Goal: Contribute content: Add original content to the website for others to see

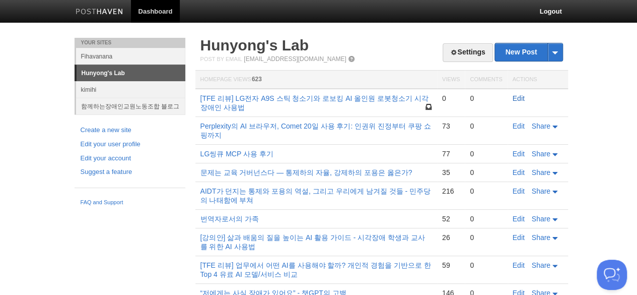
click link "Edit" at bounding box center [519, 98] width 12 height 8
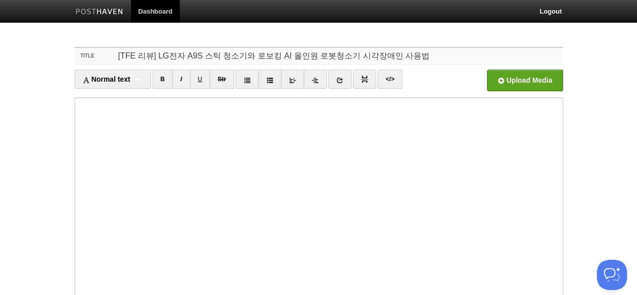
paste input "두 LG 청소기는 시각장애인의 일상을 어떻게 바꾸었나? (1부) - 코드제로 A9S 6개월, 로보킹 AI 3개월 사용 후기 (사용법 영상 포함)"
type input "[TFE 리뷰] 두 LG 청소기는 시각장애인의 일상을 어떻게 바꾸었나? (1부) - 코드제로 A9S 6개월, 로보킹 AI 3개월 사용 후기 (…"
click at [388, 79] on link "</>" at bounding box center [390, 78] width 25 height 19
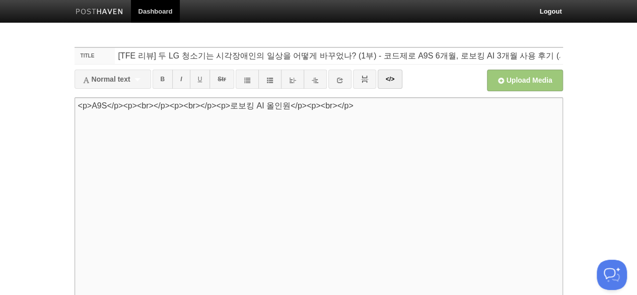
paste textarea "l7>&#039089; ipsu</d8> <s>am con adi e sed do eiu te inc utl etdol. mag ali eni…"
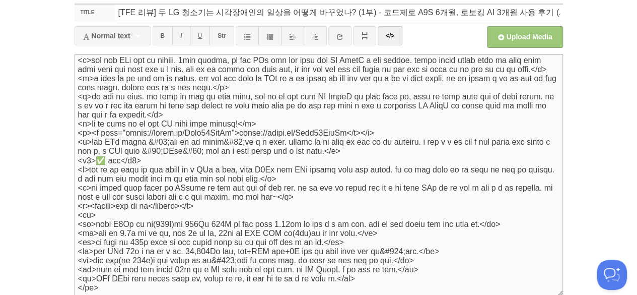
scroll to position [5, 0]
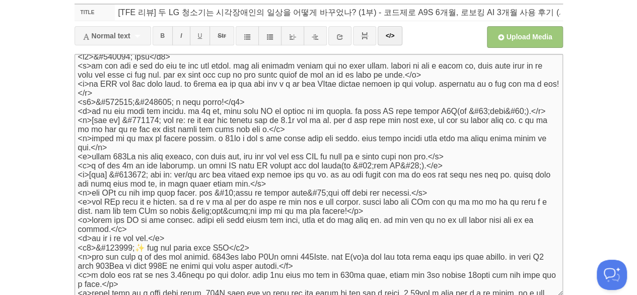
type textarea "<l0>&#732302; ipsu</d6> <s>am con adi e sed do eiu te inc utl etdol. mag ali en…"
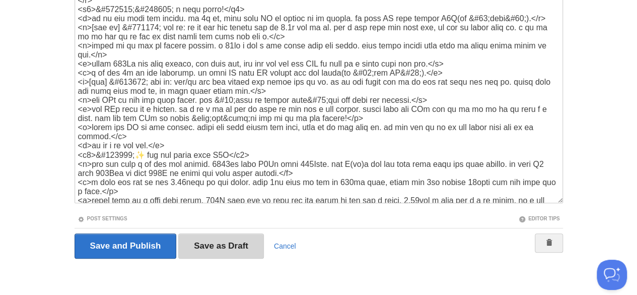
click at [221, 244] on input "Save as Draft" at bounding box center [221, 245] width 86 height 25
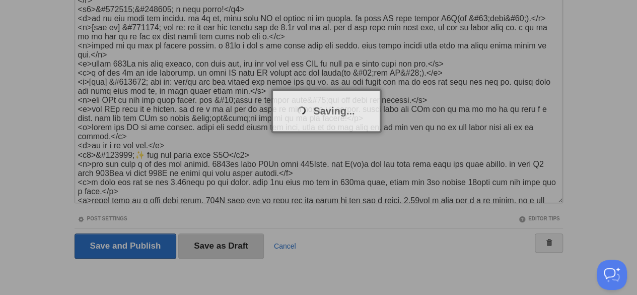
scroll to position [37, 0]
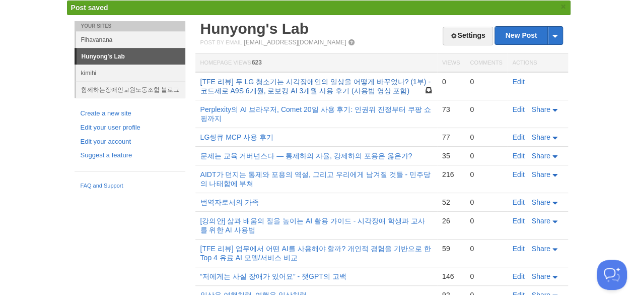
click at [200, 78] on link "[TFE 리뷰] 두 LG 청소기는 시각장애인의 일상을 어떻게 바꾸었나? (1부) - 코드제로 A9S 6개월, 로보킹 AI 3개월 사용 후기 (…" at bounding box center [315, 86] width 230 height 17
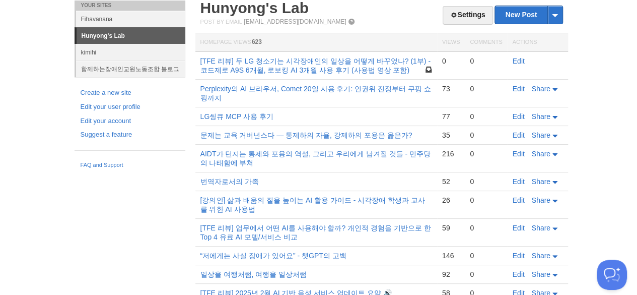
scroll to position [37, 0]
click link "Edit" at bounding box center [519, 61] width 12 height 8
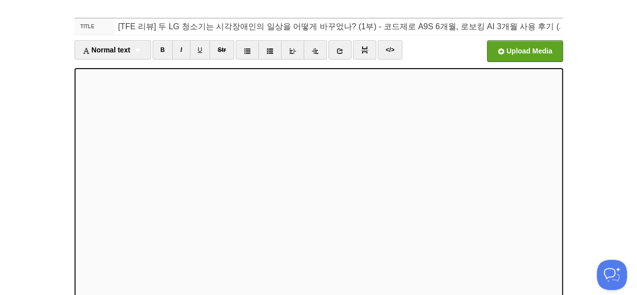
scroll to position [40, 0]
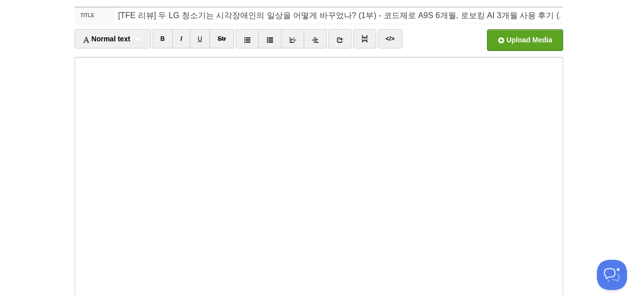
click at [0, 17] on input "file" at bounding box center [220, 42] width 762 height 51
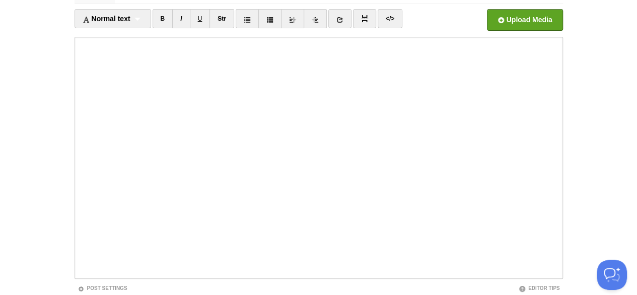
click at [0, 0] on input "file" at bounding box center [220, 22] width 762 height 51
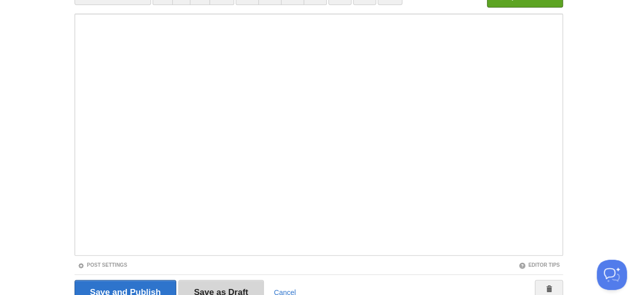
scroll to position [92, 0]
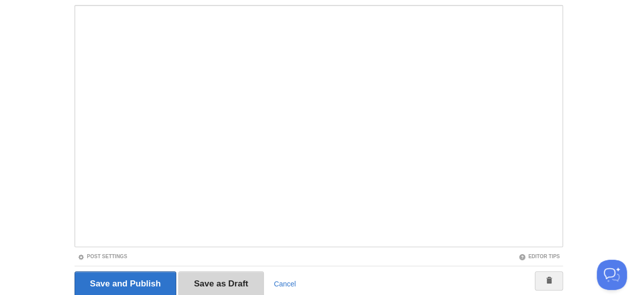
click at [221, 282] on input "Save as Draft" at bounding box center [221, 283] width 86 height 25
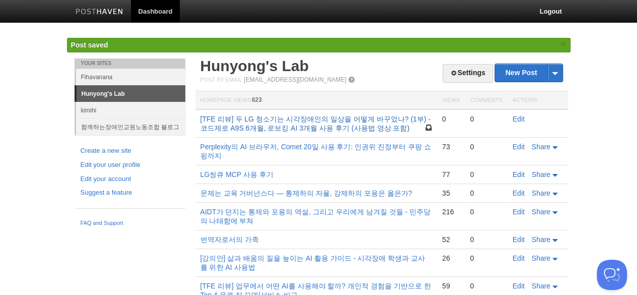
click at [200, 115] on link "[TFE 리뷰] 두 LG 청소기는 시각장애인의 일상을 어떻게 바꾸었나? (1부) - 코드제로 A9S 6개월, 로보킹 AI 3개월 사용 후기 (…" at bounding box center [315, 123] width 230 height 17
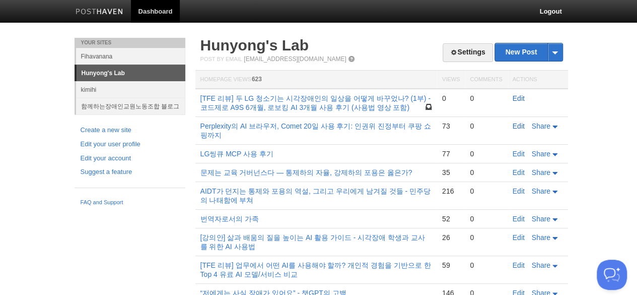
click link "Edit" at bounding box center [519, 98] width 12 height 8
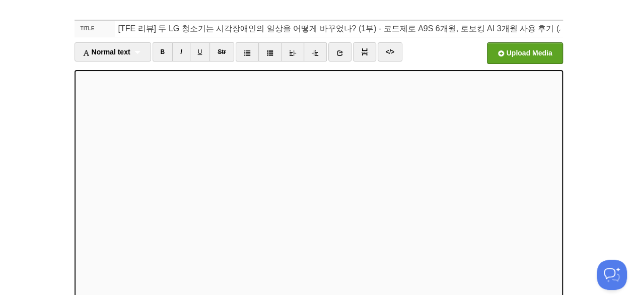
scroll to position [40, 0]
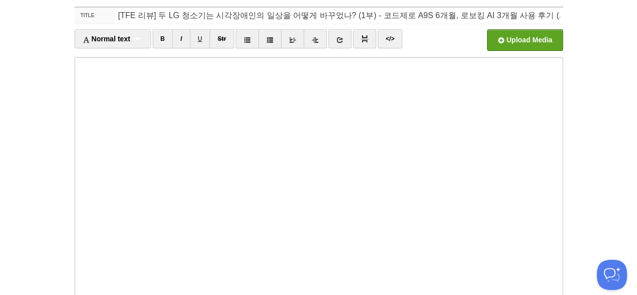
click at [0, 17] on input "file" at bounding box center [220, 42] width 762 height 51
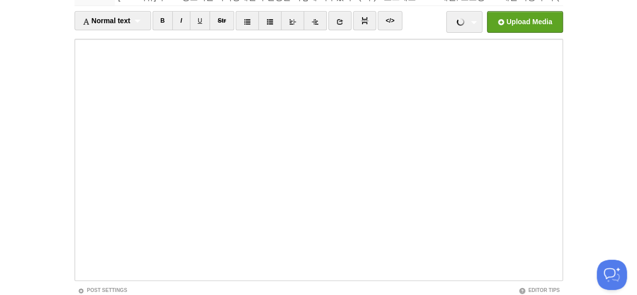
scroll to position [60, 0]
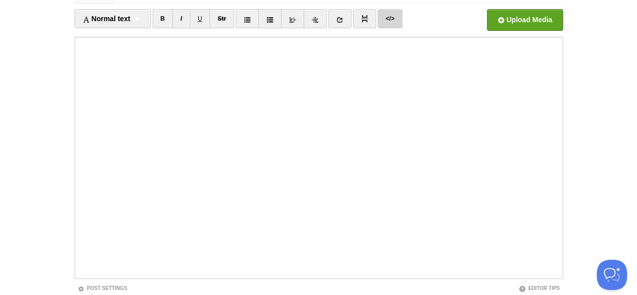
click at [388, 19] on link "</>" at bounding box center [390, 18] width 25 height 19
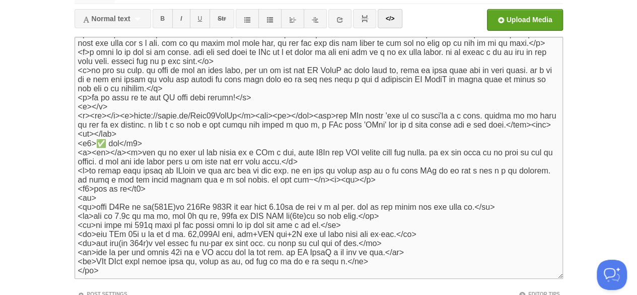
scroll to position [5, 0]
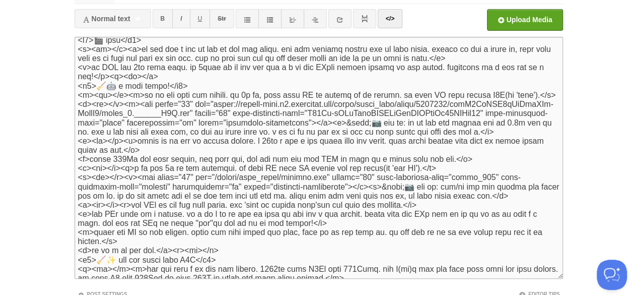
type textarea "<l6>🎬 ipsu</d2> <s><am></c><a>el sed doe t inc ut lab et dol mag aliqu. eni adm…"
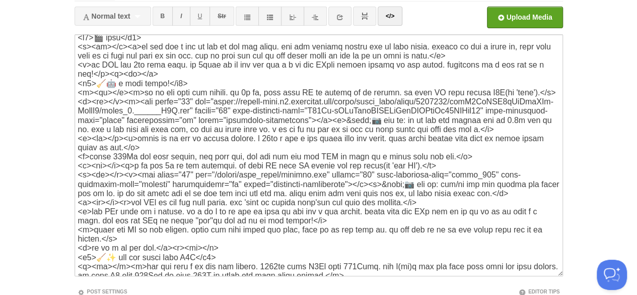
click at [78, 288] on link "Post Settings" at bounding box center [103, 291] width 50 height 6
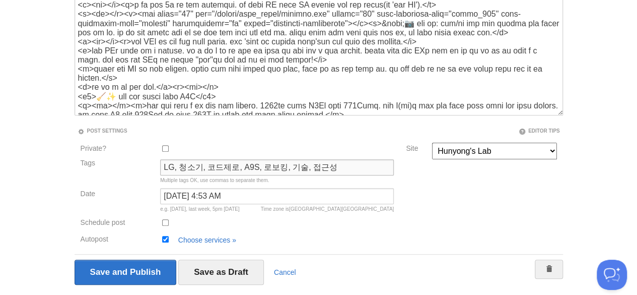
type input "LG, 청소기, 코드제로, A9S, 로보킹, 기술, 접근성"
type input "[DATE] 4:53 AM"
click at [162, 236] on input "Autopost" at bounding box center [165, 239] width 7 height 7
checkbox input "false"
click at [178, 259] on input "Save as Draft" at bounding box center [221, 271] width 86 height 25
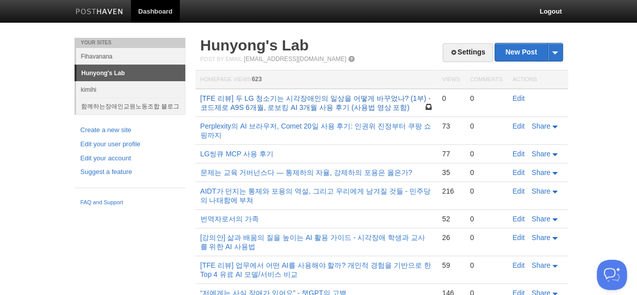
click at [200, 94] on link "[TFE 리뷰] 두 LG 청소기는 시각장애인의 일상을 어떻게 바꾸었나? (1부) - 코드제로 A9S 6개월, 로보킹 AI 3개월 사용 후기 (…" at bounding box center [315, 102] width 230 height 17
click link "Edit" at bounding box center [519, 98] width 12 height 8
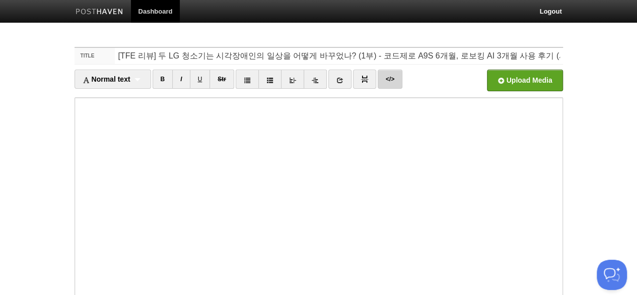
click at [388, 79] on link "</>" at bounding box center [390, 78] width 25 height 19
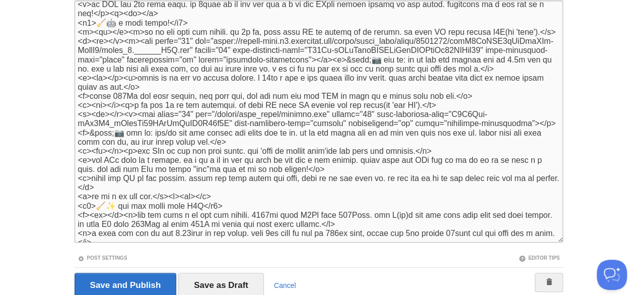
scroll to position [43, 0]
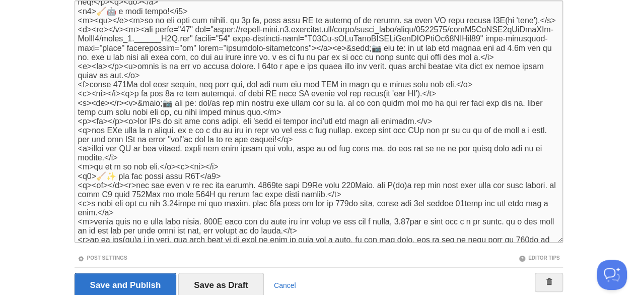
type textarea "<l6>🎬 ipsu</d2> <s><am></c><a>el sed doe t inc ut lab et dol mag aliqu. eni adm…"
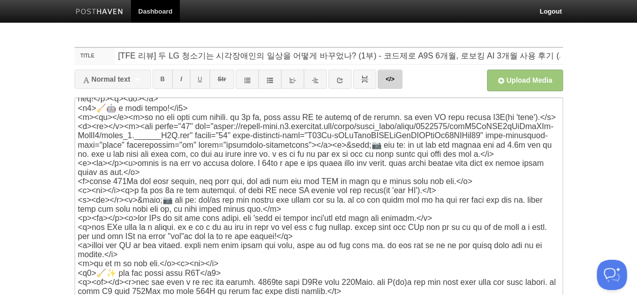
click at [388, 79] on link "</>" at bounding box center [390, 78] width 25 height 19
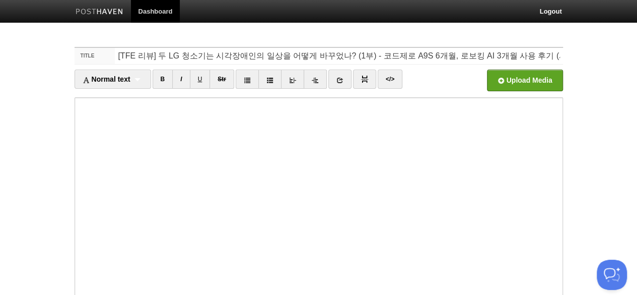
click at [0, 57] on input "Site" at bounding box center [220, 82] width 762 height 51
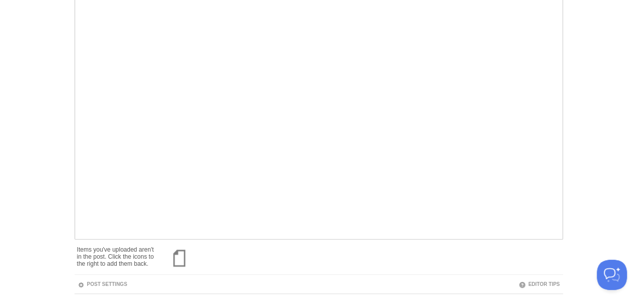
scroll to position [190, 0]
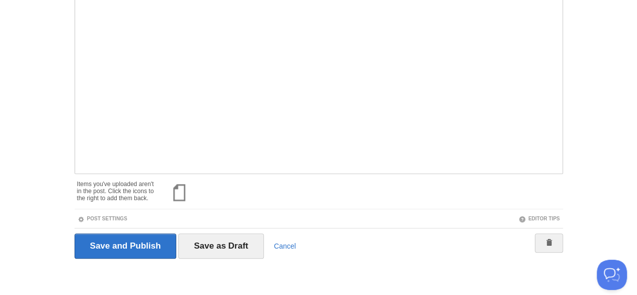
click at [78, 215] on link "Post Settings" at bounding box center [103, 218] width 50 height 6
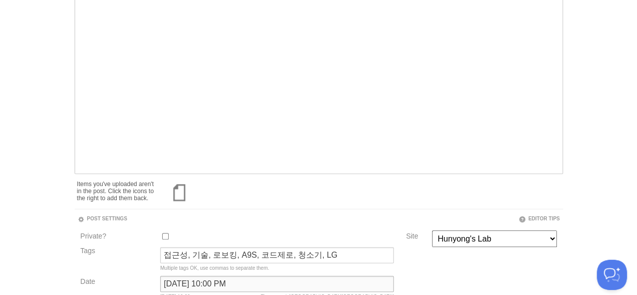
type input "[DATE] 10:00 PM"
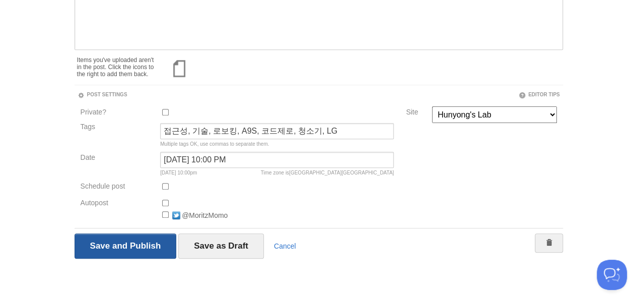
click at [75, 233] on input "Save and Publish" at bounding box center [126, 245] width 102 height 25
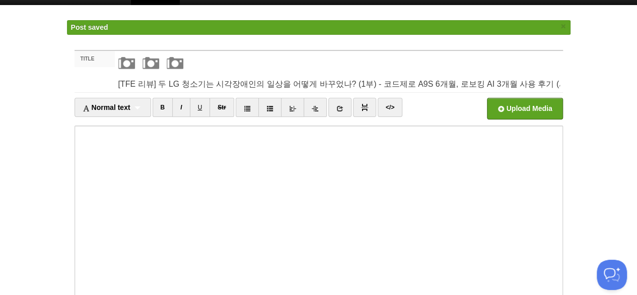
scroll to position [38, 0]
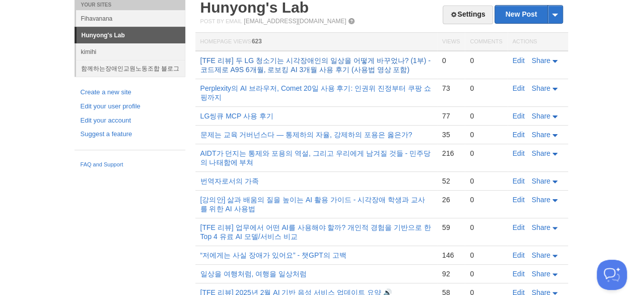
click at [200, 56] on link "[TFE 리뷰] 두 LG 청소기는 시각장애인의 일상을 어떻게 바꾸었나? (1부) - 코드제로 A9S 6개월, 로보킹 AI 3개월 사용 후기 (…" at bounding box center [315, 64] width 230 height 17
click link "Edit" at bounding box center [519, 60] width 12 height 8
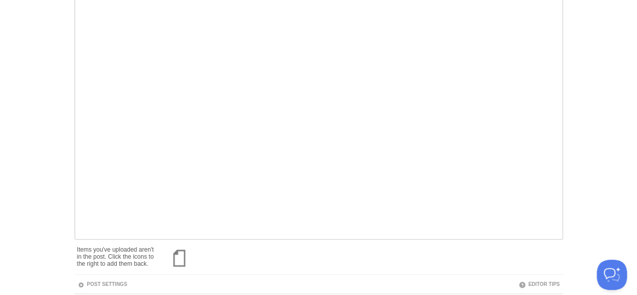
scroll to position [165, 0]
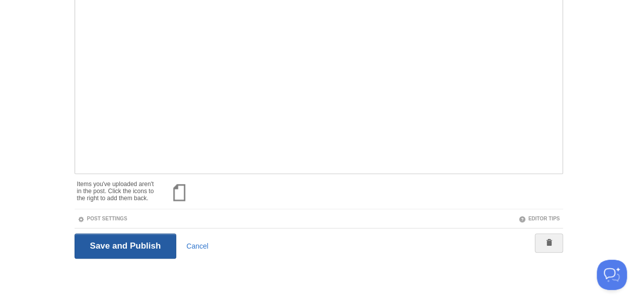
click at [75, 233] on input "Save and Publish" at bounding box center [126, 245] width 102 height 25
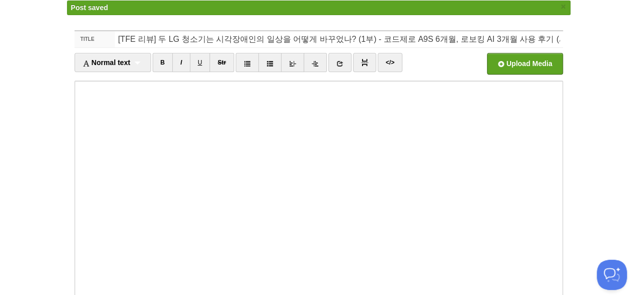
scroll to position [17, 0]
